Goal: Find specific page/section: Find specific page/section

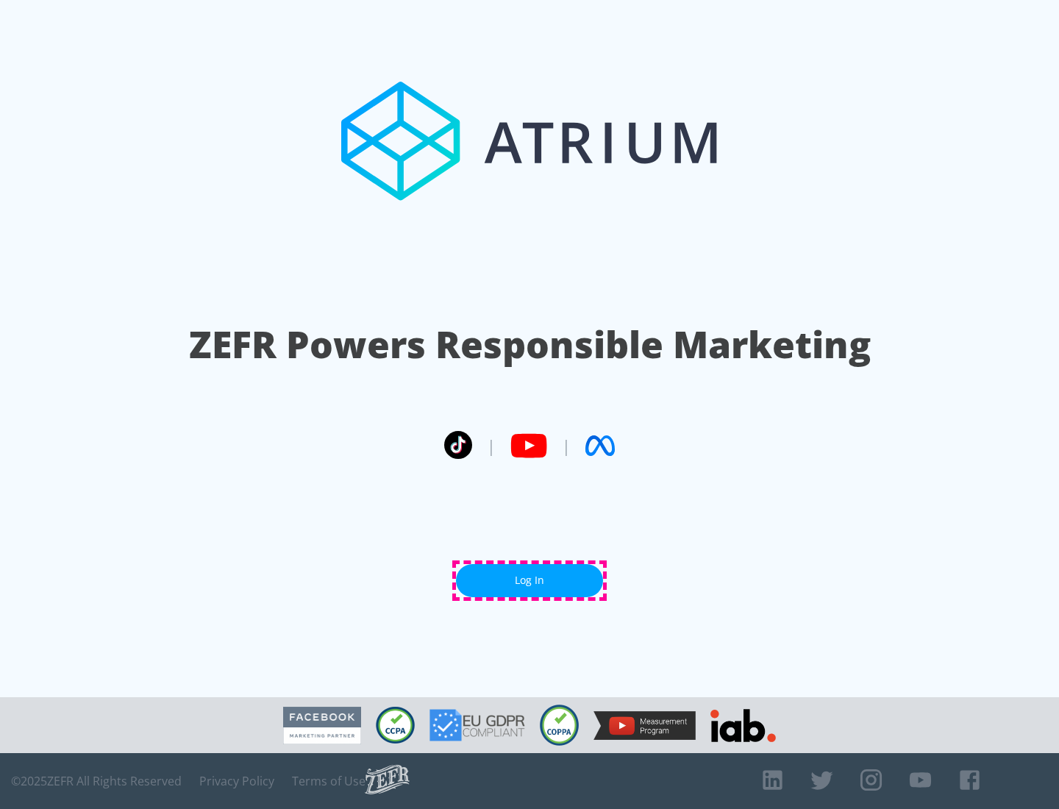
click at [530, 580] on link "Log In" at bounding box center [529, 580] width 147 height 33
